Goal: Information Seeking & Learning: Understand process/instructions

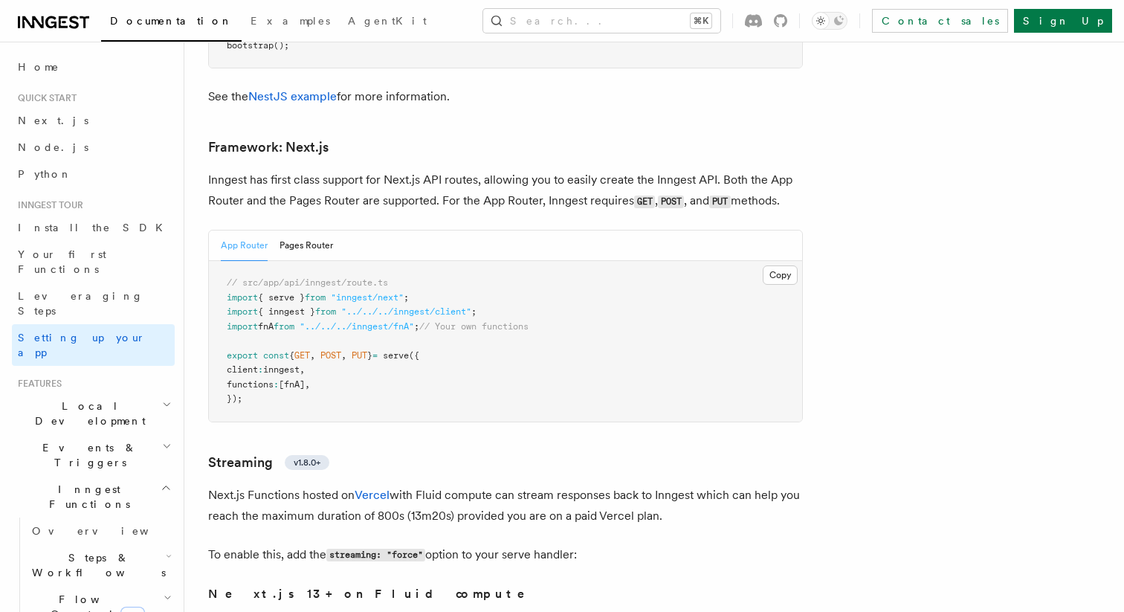
drag, startPoint x: 398, startPoint y: 216, endPoint x: 431, endPoint y: 215, distance: 32.7
click at [431, 261] on pre "// src/app/api/inngest/route.ts import { serve } from "inngest/next" ; import {…" at bounding box center [505, 341] width 593 height 161
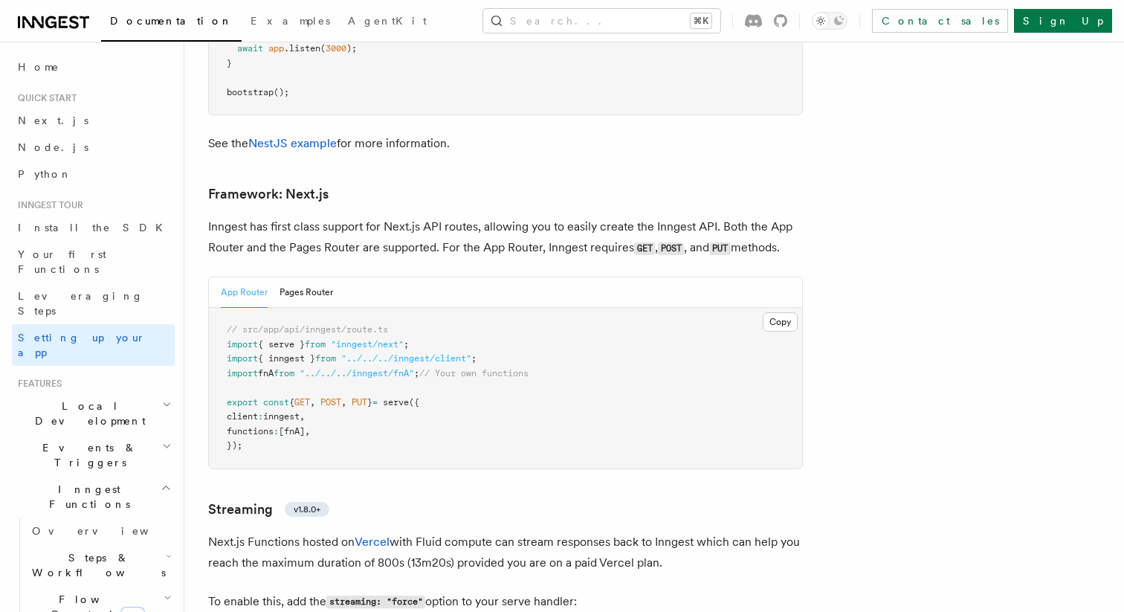
scroll to position [9578, 0]
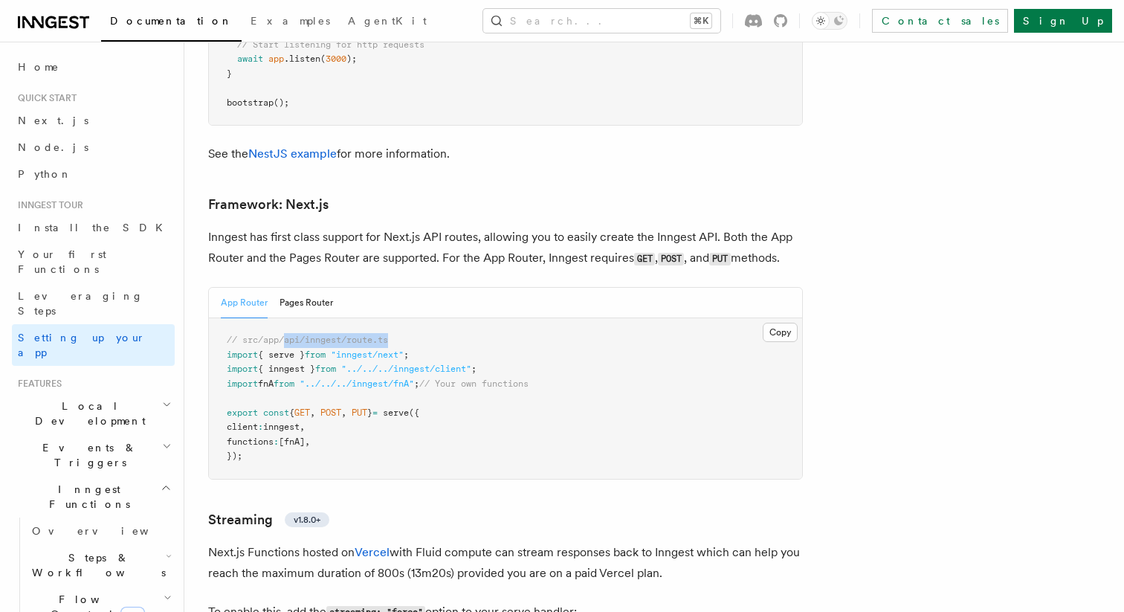
drag, startPoint x: 397, startPoint y: 273, endPoint x: 285, endPoint y: 275, distance: 112.2
click at [285, 318] on pre "// src/app/api/inngest/route.ts import { serve } from "inngest/next" ; import {…" at bounding box center [505, 398] width 593 height 161
copy span "api/inngest/route.ts"
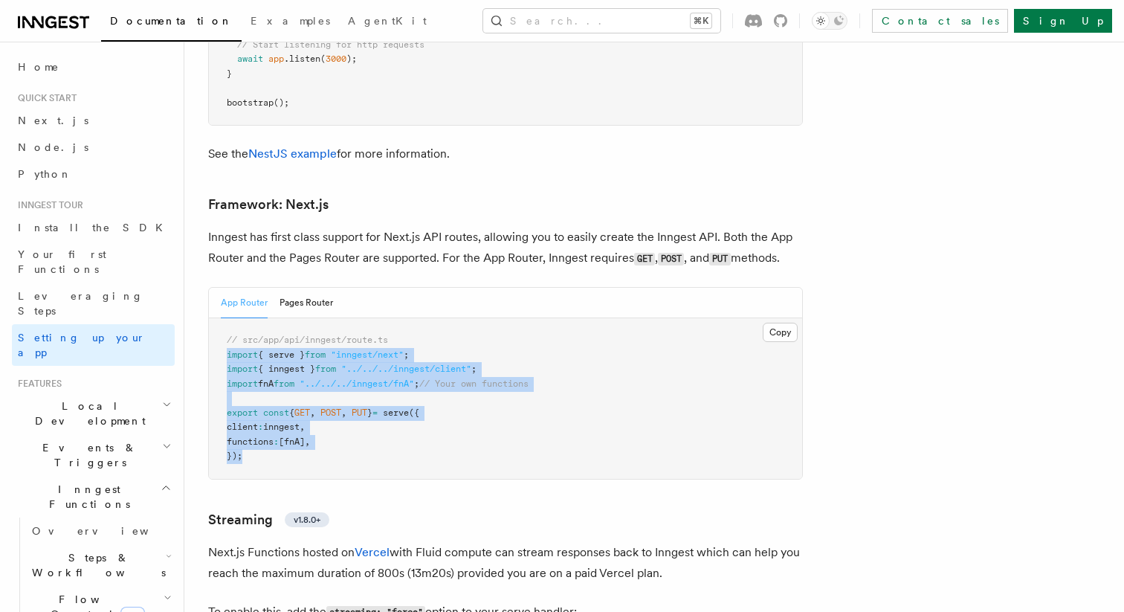
drag, startPoint x: 262, startPoint y: 399, endPoint x: 224, endPoint y: 292, distance: 113.5
click at [224, 318] on pre "// src/app/api/inngest/route.ts import { serve } from "inngest/next" ; import {…" at bounding box center [505, 398] width 593 height 161
copy code "import { serve } from "inngest/next" ; import { inngest } from "../../../innges…"
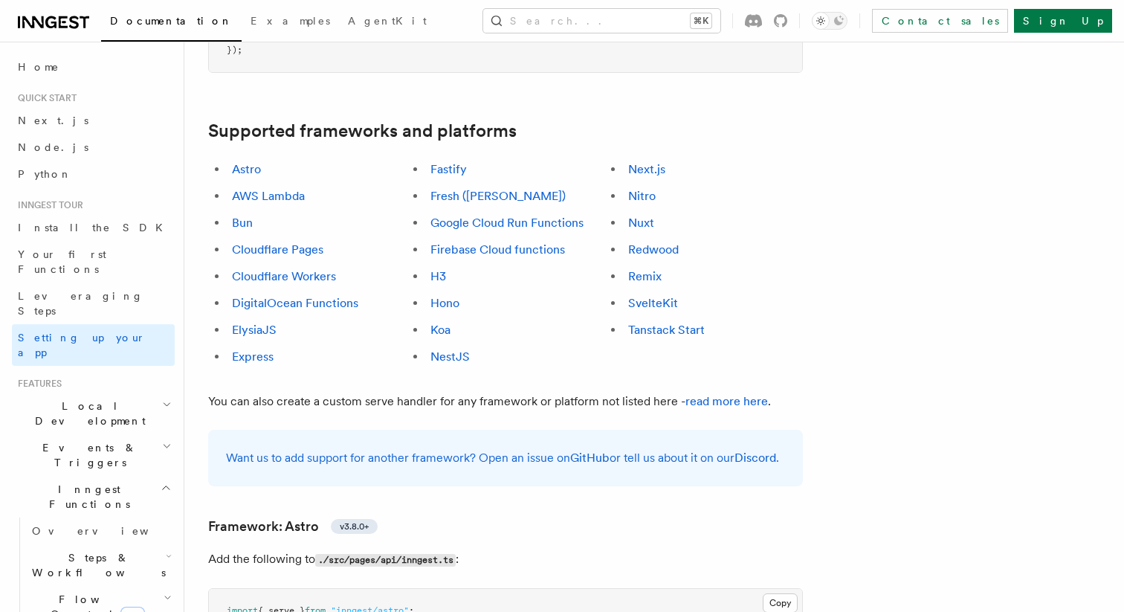
scroll to position [861, 0]
click at [647, 163] on link "Next.js" at bounding box center [646, 170] width 37 height 14
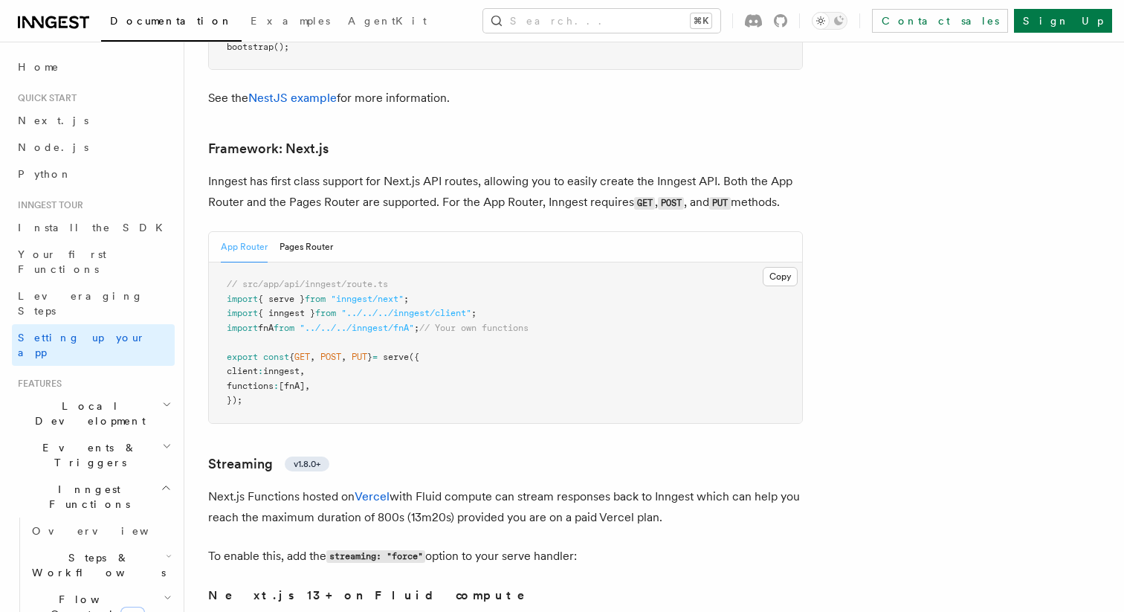
scroll to position [9634, 0]
click at [282, 232] on button "Pages Router" at bounding box center [306, 247] width 54 height 30
click at [236, 232] on button "App Router" at bounding box center [244, 247] width 47 height 30
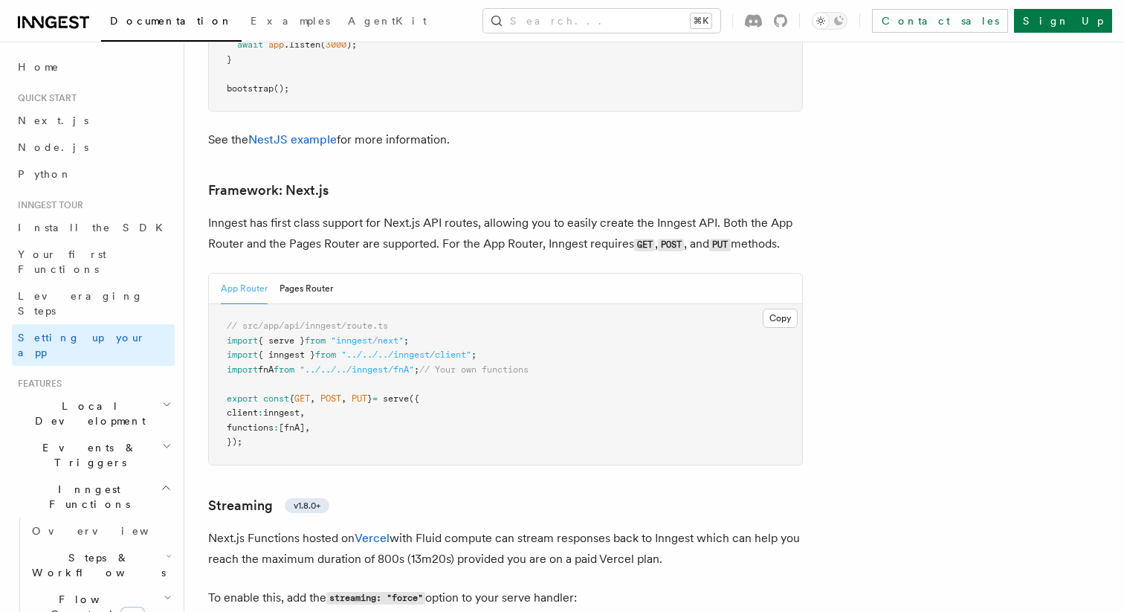
scroll to position [9587, 0]
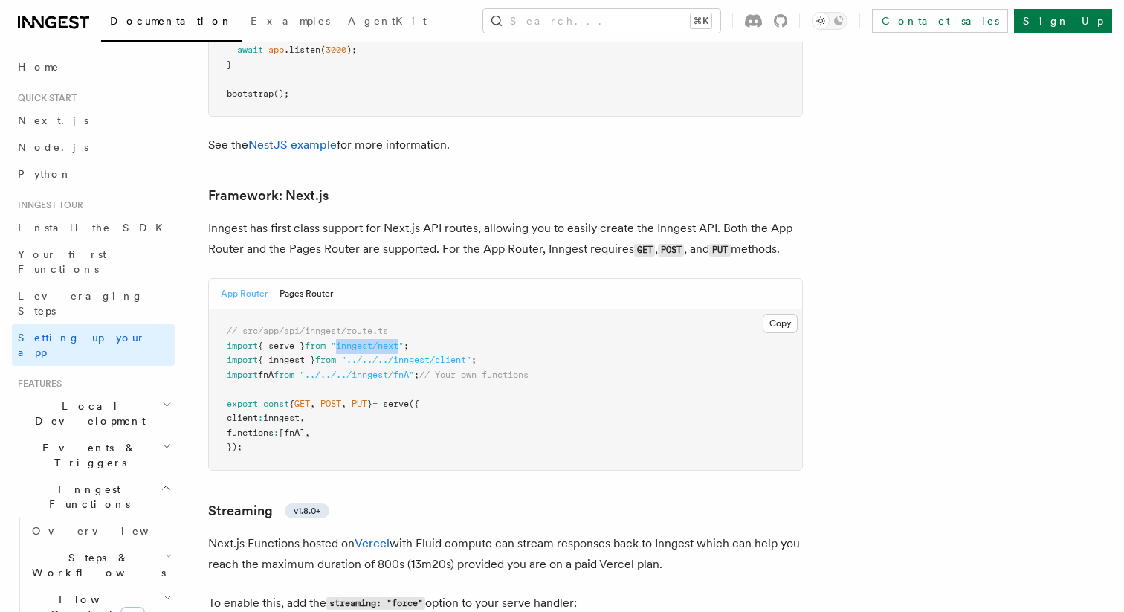
drag, startPoint x: 349, startPoint y: 277, endPoint x: 415, endPoint y: 277, distance: 66.1
click at [404, 340] on span ""inngest/next"" at bounding box center [367, 345] width 73 height 10
copy span "inngest/next"
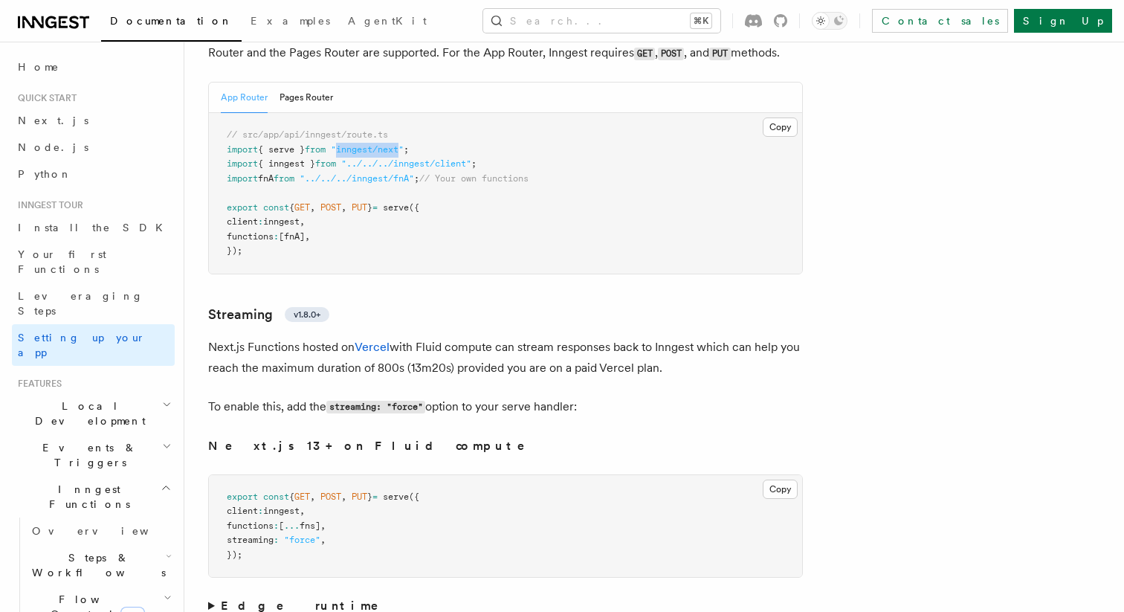
scroll to position [9788, 0]
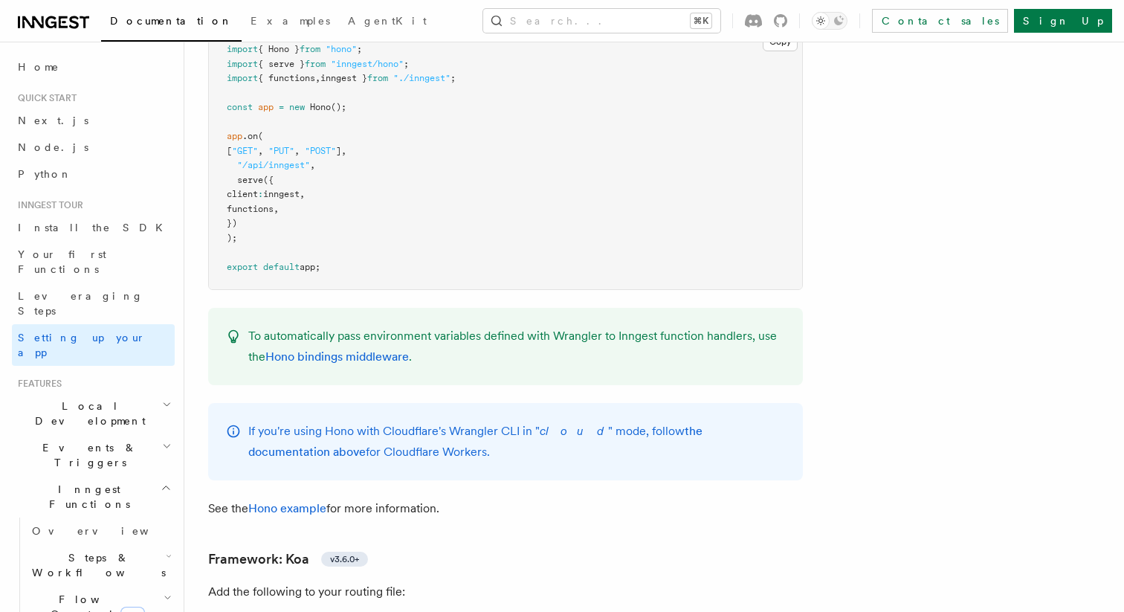
scroll to position [8417, 0]
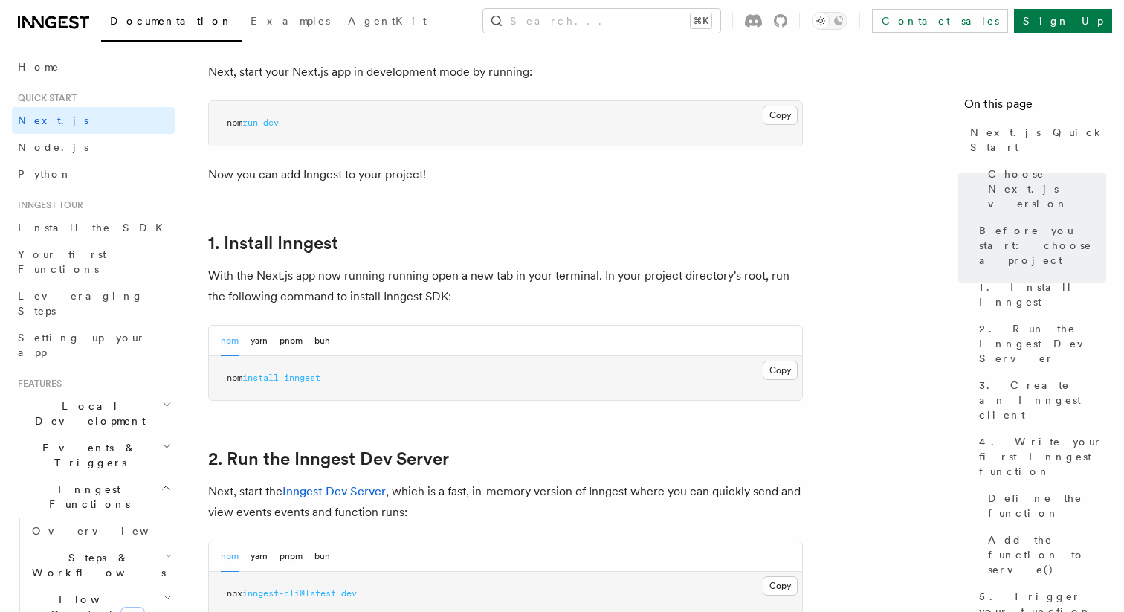
scroll to position [664, 0]
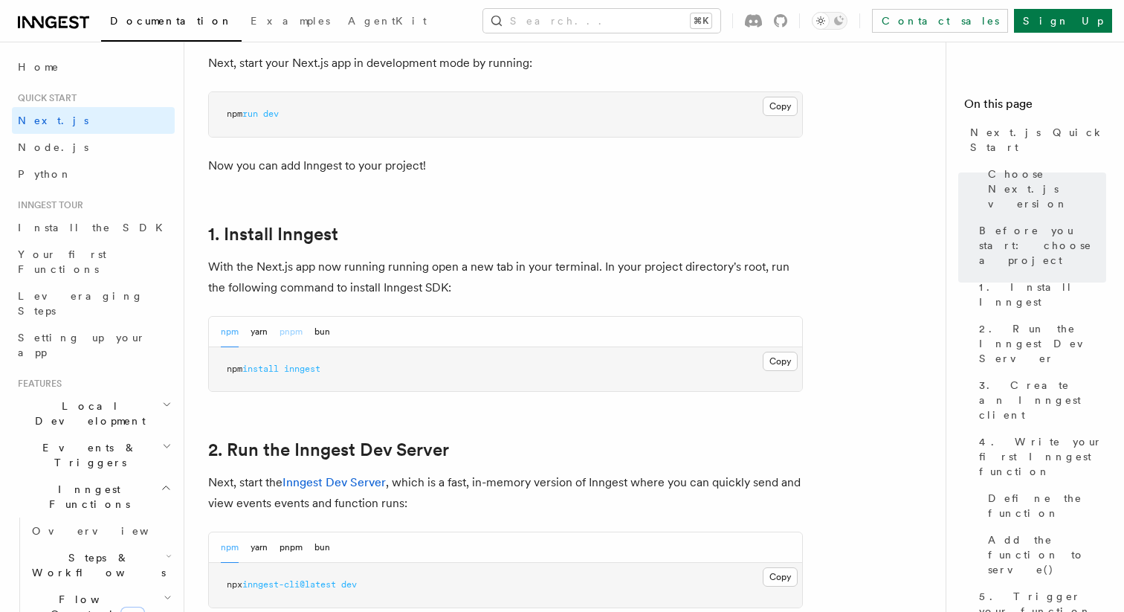
click at [294, 328] on button "pnpm" at bounding box center [290, 332] width 23 height 30
click at [294, 366] on span "inngest" at bounding box center [286, 368] width 36 height 10
copy article "pnpm add inngest"
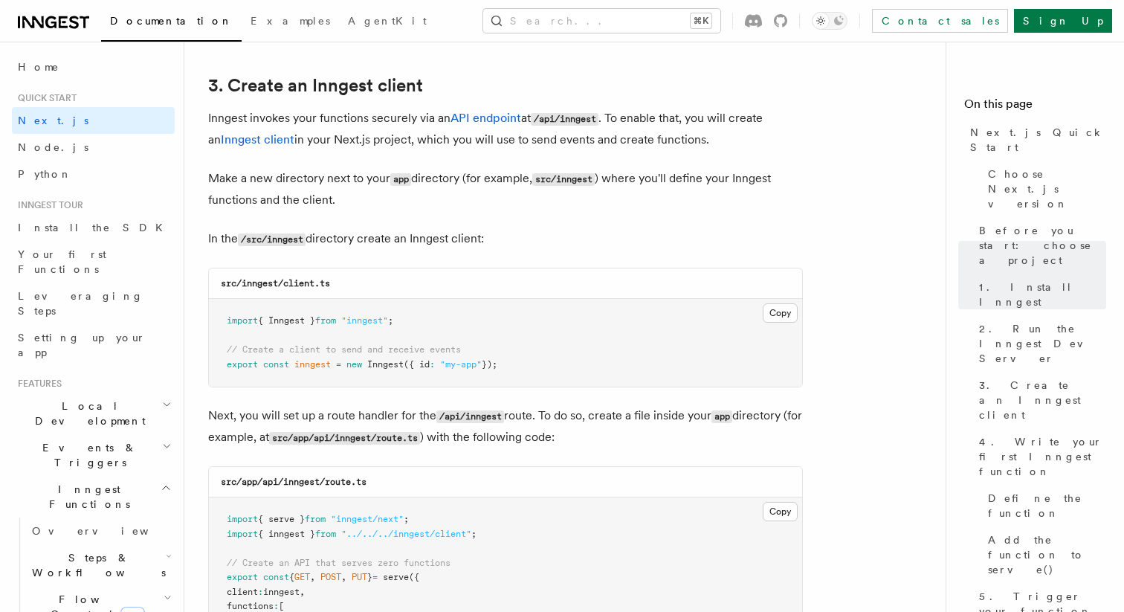
scroll to position [1746, 0]
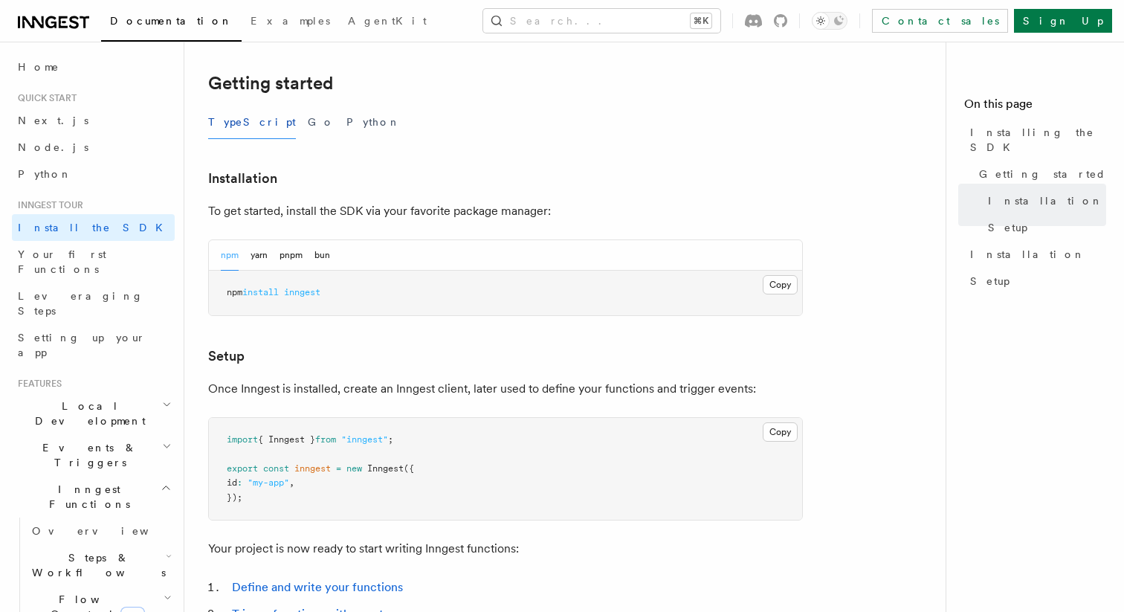
scroll to position [292, 0]
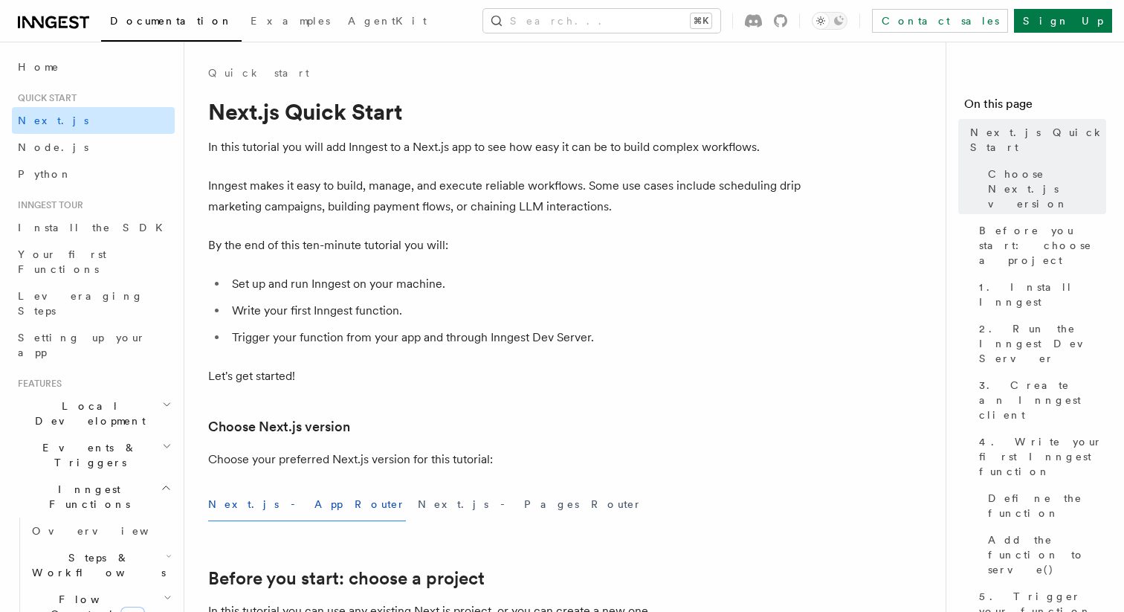
click at [63, 123] on link "Next.js" at bounding box center [93, 120] width 163 height 27
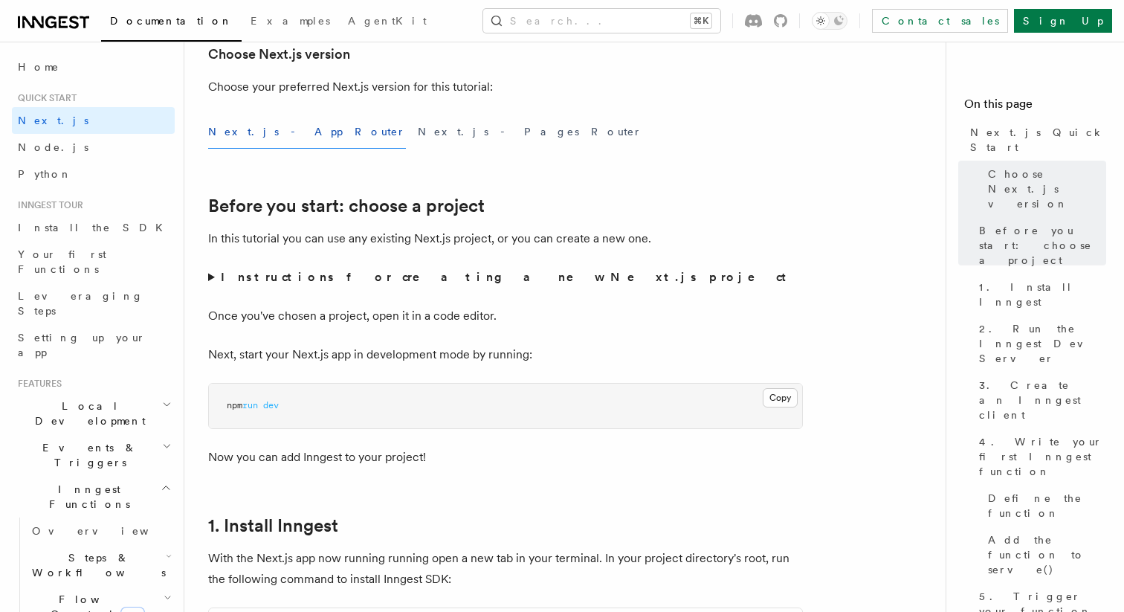
scroll to position [369, 0]
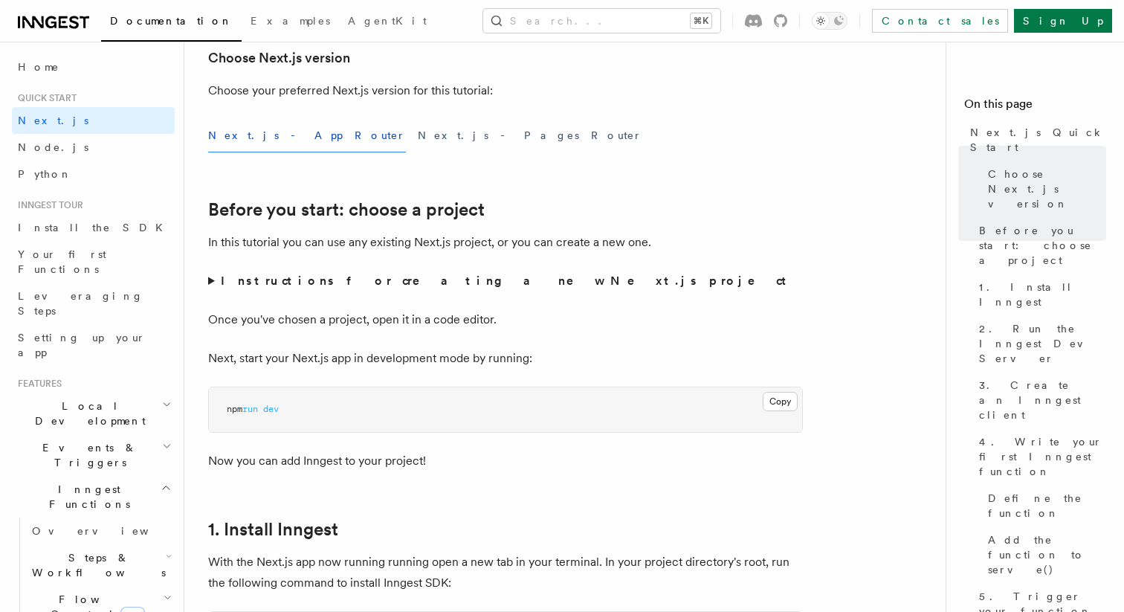
click at [401, 286] on strong "Instructions for creating a new Next.js project" at bounding box center [506, 280] width 571 height 14
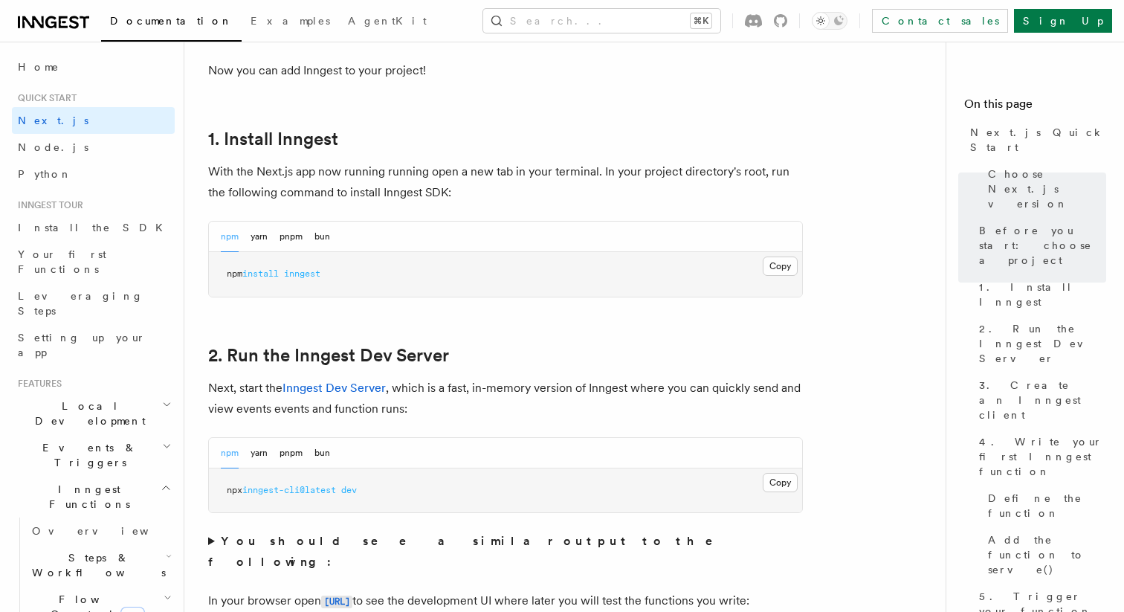
scroll to position [865, 0]
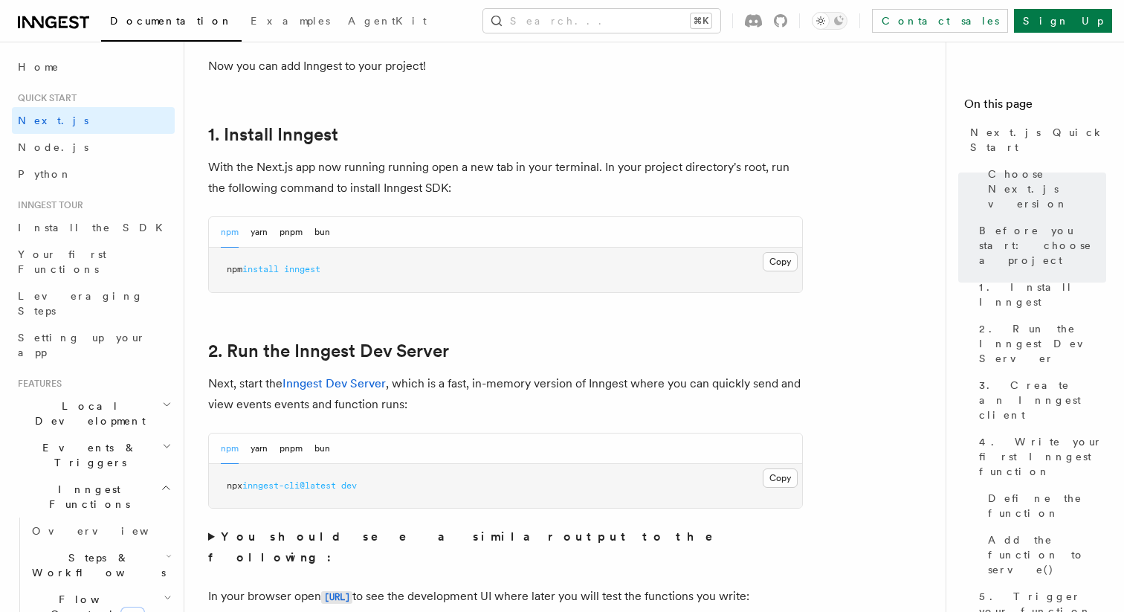
click at [317, 268] on span "inngest" at bounding box center [302, 269] width 36 height 10
copy span "inngest"
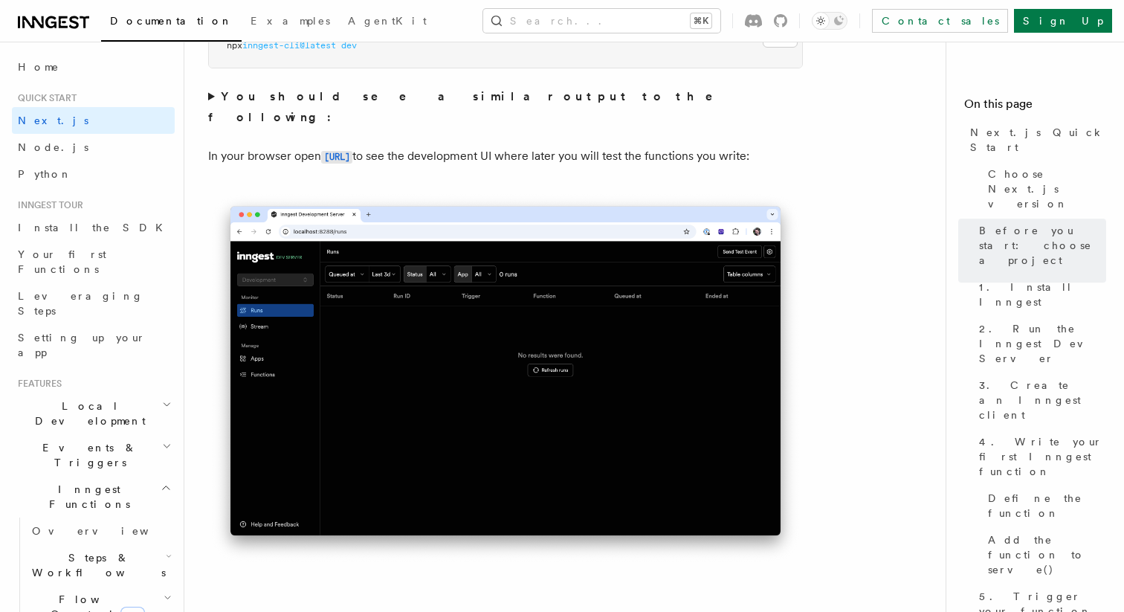
scroll to position [1404, 0]
